Goal: Task Accomplishment & Management: Manage account settings

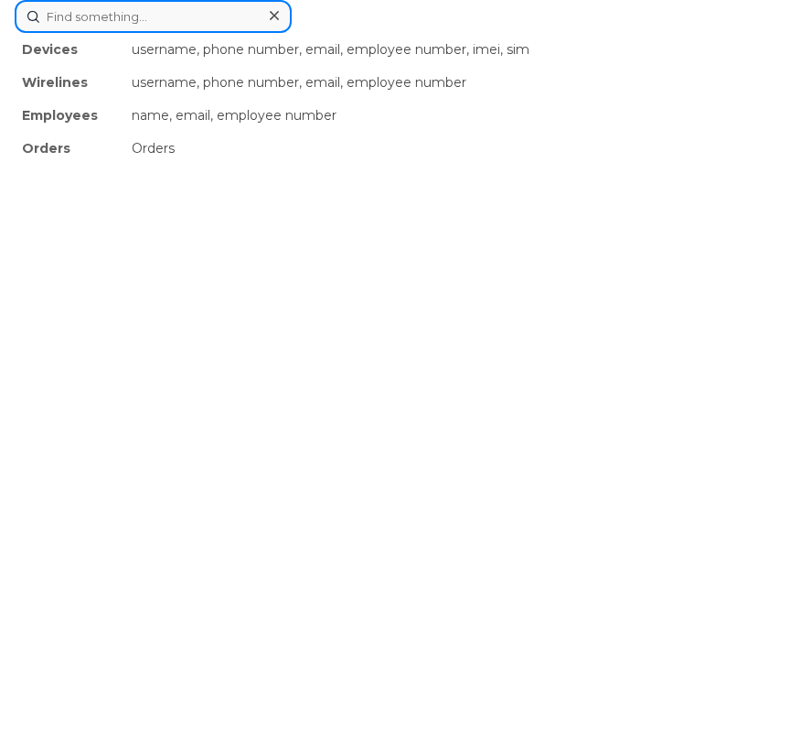
click at [229, 33] on div "Devices username, phone number, email, employee number, imei, sim Wirelines use…" at bounding box center [401, 16] width 772 height 33
paste input "G918 E2 Py3 Vz3"
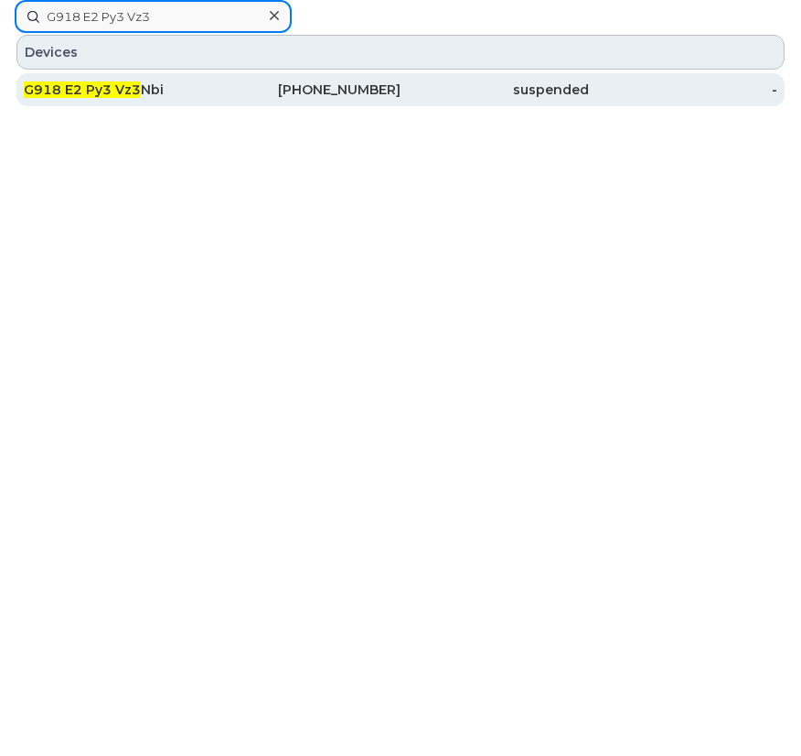
type input "G918 E2 Py3 Vz3"
click at [197, 86] on div "G918 E2 Py3 Vz3 Nbi" at bounding box center [118, 89] width 188 height 18
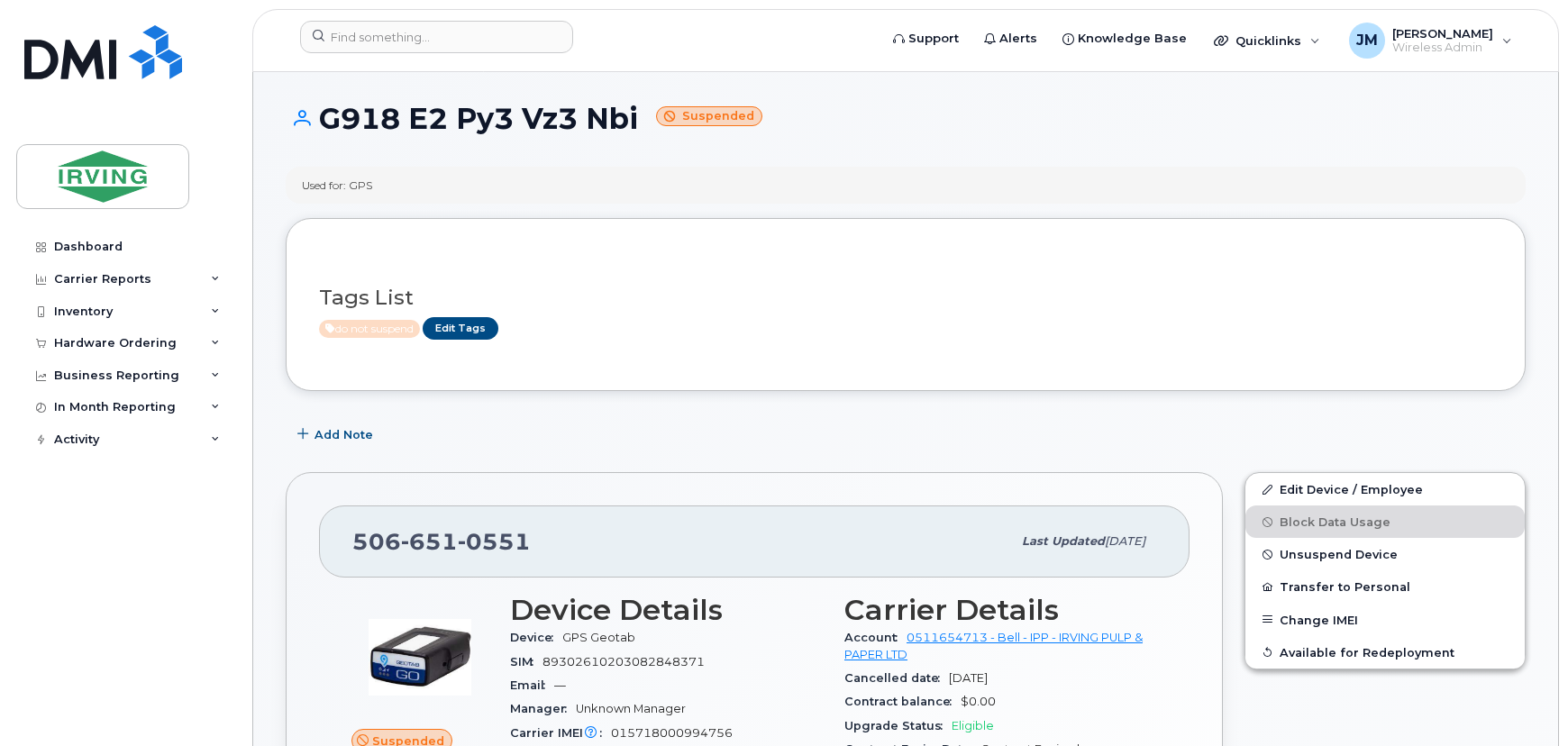
scroll to position [245, 0]
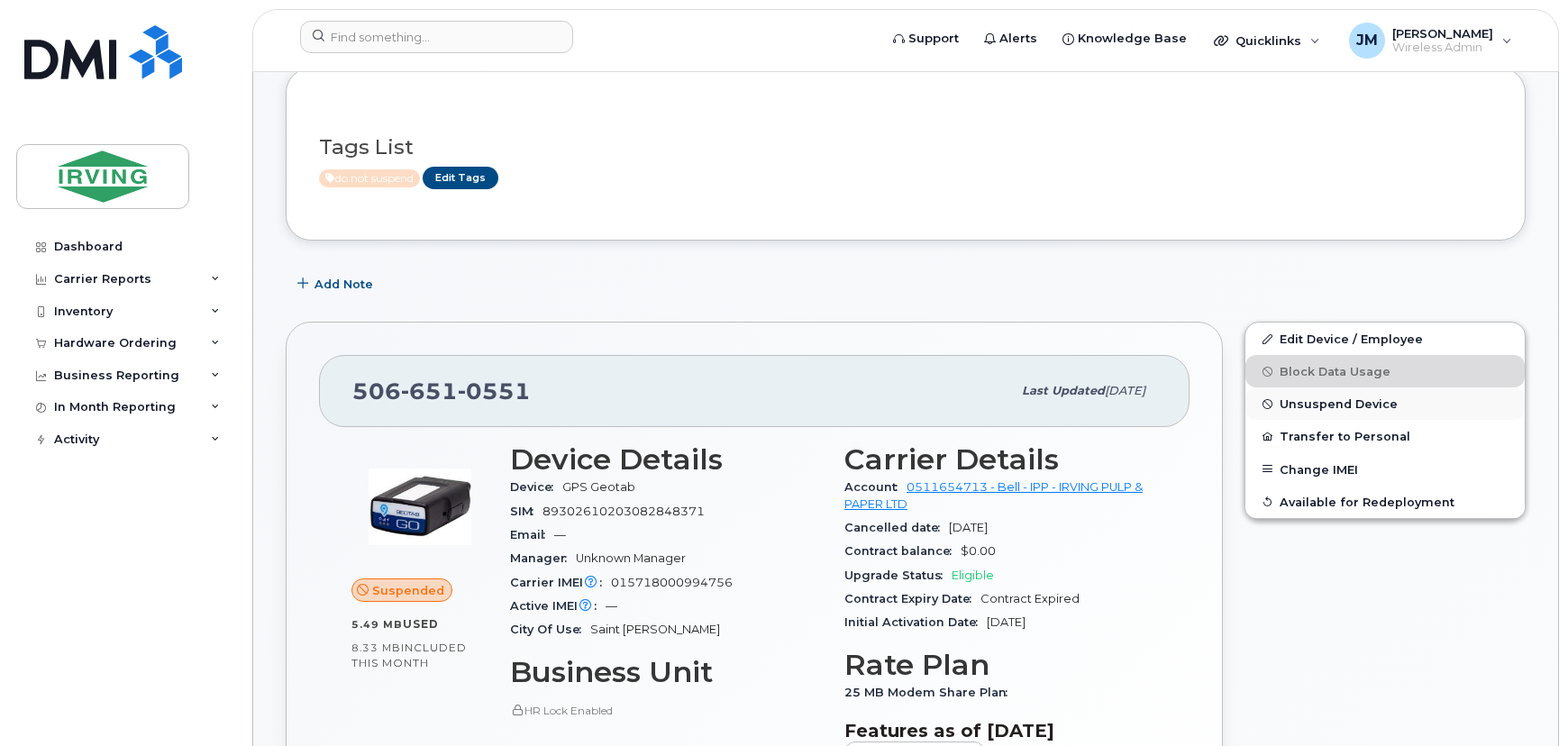
click at [716, 407] on span "Unsuspend Device" at bounding box center [1339, 404] width 118 height 14
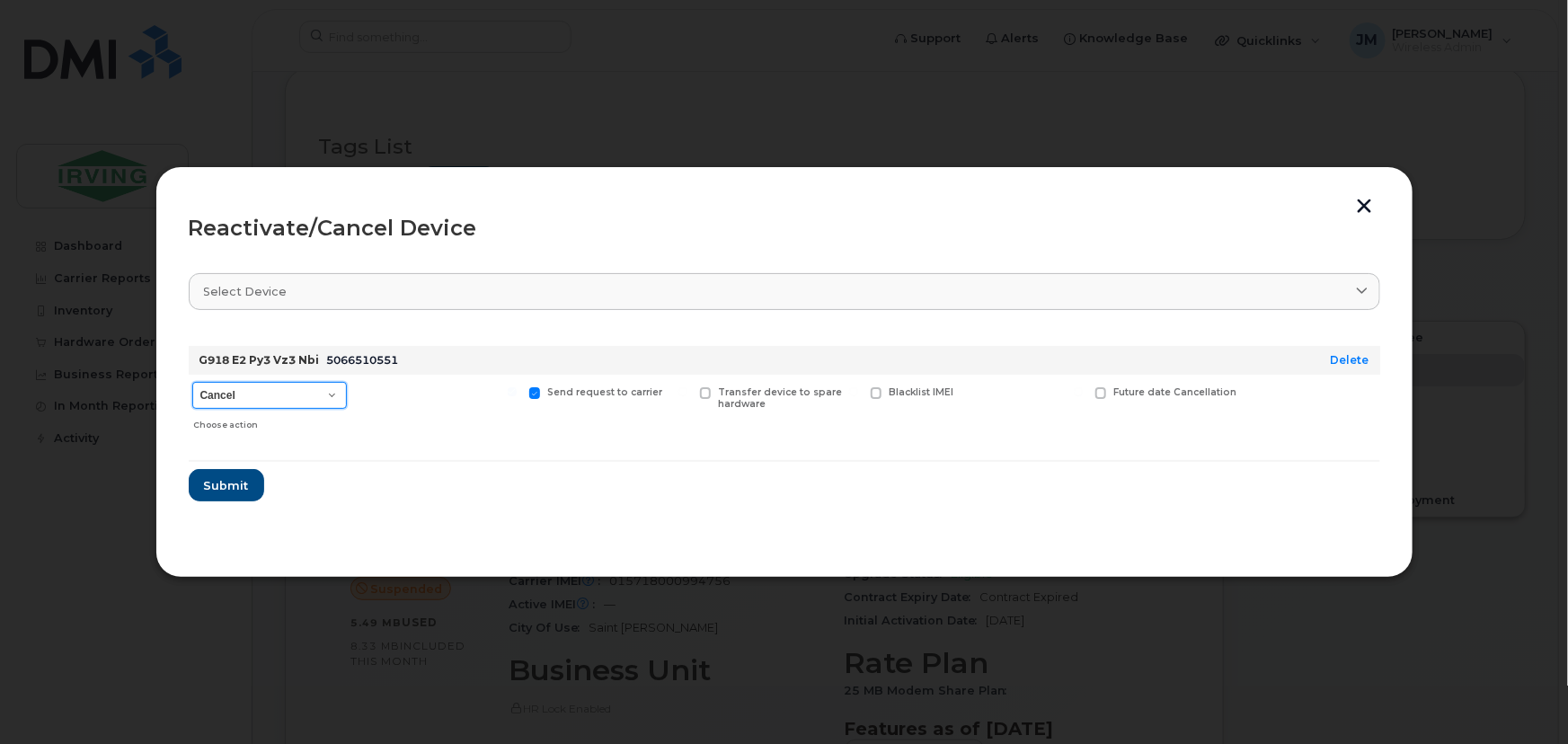
click at [332, 396] on select "Cancel Suspend - Extend Suspension Reactivate" at bounding box center [269, 395] width 154 height 27
select select "[object Object]"
click at [193, 382] on select "Cancel Suspend - Extend Suspension Reactivate" at bounding box center [269, 395] width 154 height 27
click at [215, 484] on span "Submit" at bounding box center [226, 486] width 45 height 17
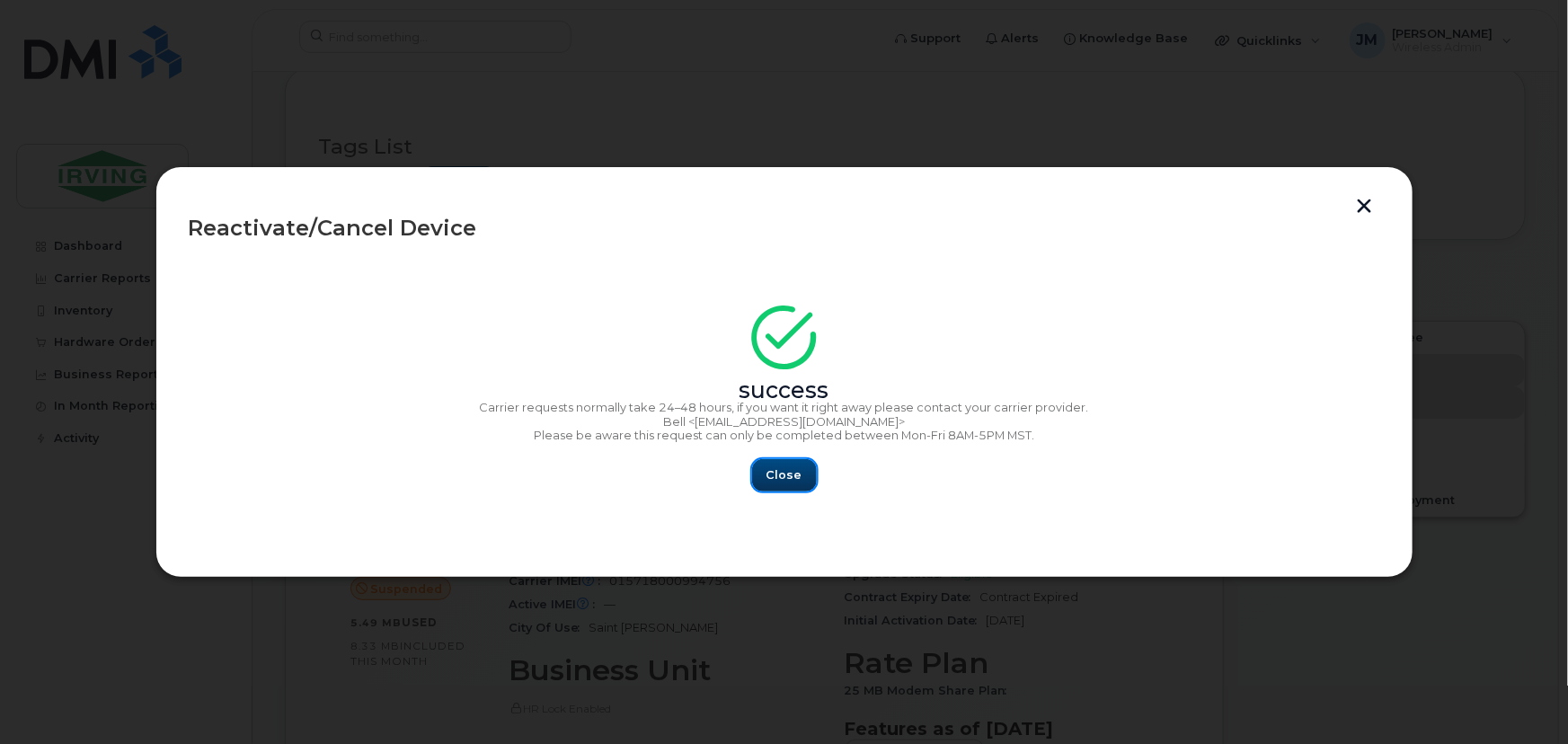
click at [714, 483] on span "Close" at bounding box center [784, 475] width 36 height 17
